Goal: Information Seeking & Learning: Learn about a topic

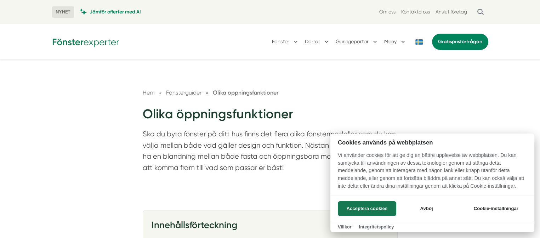
click at [212, 212] on div at bounding box center [270, 119] width 540 height 238
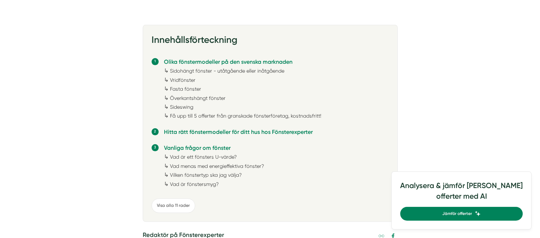
scroll to position [213, 0]
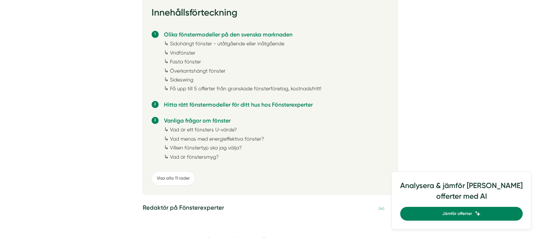
click at [186, 145] on link "Vilken fönstertyp ska jag välja?" at bounding box center [206, 148] width 72 height 6
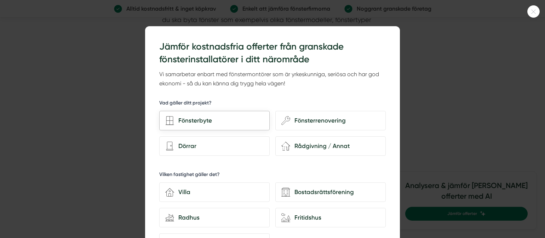
click at [200, 119] on div "Fönsterbyte" at bounding box center [219, 121] width 90 height 10
click at [0, 0] on input "Fönsterbyte" at bounding box center [0, 0] width 0 height 0
click at [188, 192] on div "Villa" at bounding box center [219, 192] width 90 height 10
click at [0, 0] on input "house-3 Villa" at bounding box center [0, 0] width 0 height 0
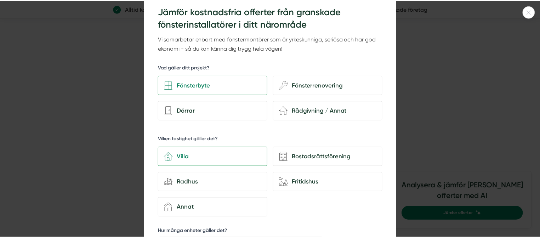
scroll to position [0, 0]
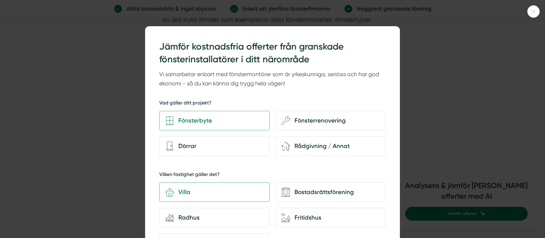
click at [535, 9] on div at bounding box center [534, 11] width 12 height 12
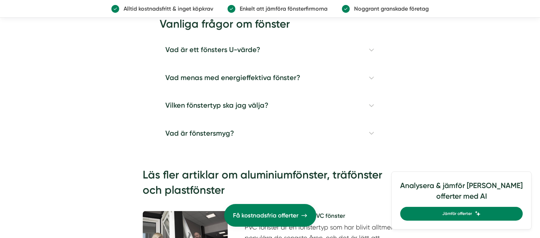
scroll to position [2022, 0]
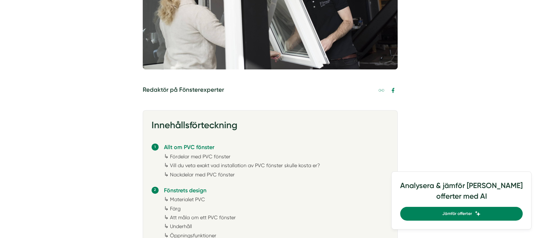
scroll to position [319, 0]
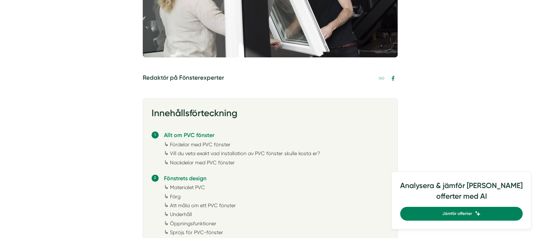
click at [192, 144] on link "Fördelar med PVC fönster" at bounding box center [200, 145] width 61 height 6
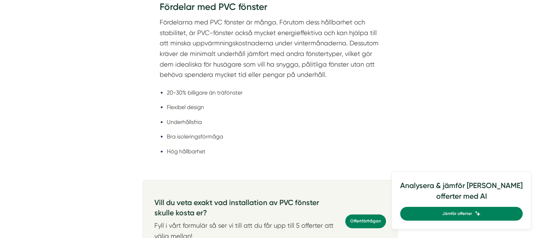
scroll to position [579, 0]
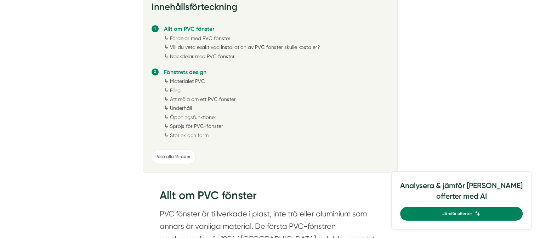
scroll to position [496, 0]
